Goal: Find specific page/section: Find specific page/section

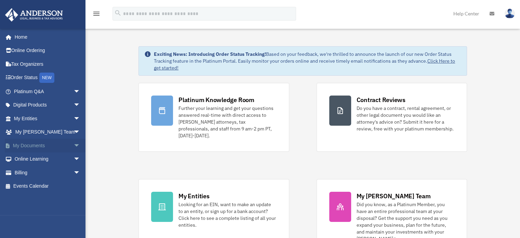
click at [73, 144] on span "arrow_drop_down" at bounding box center [80, 145] width 14 height 14
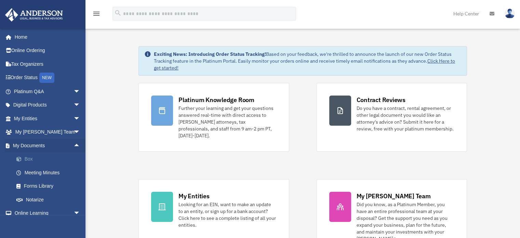
click at [32, 158] on link "Box" at bounding box center [50, 159] width 81 height 14
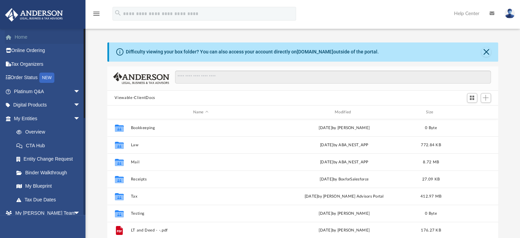
click at [29, 37] on link "Home" at bounding box center [48, 37] width 86 height 14
